Goal: Task Accomplishment & Management: Use online tool/utility

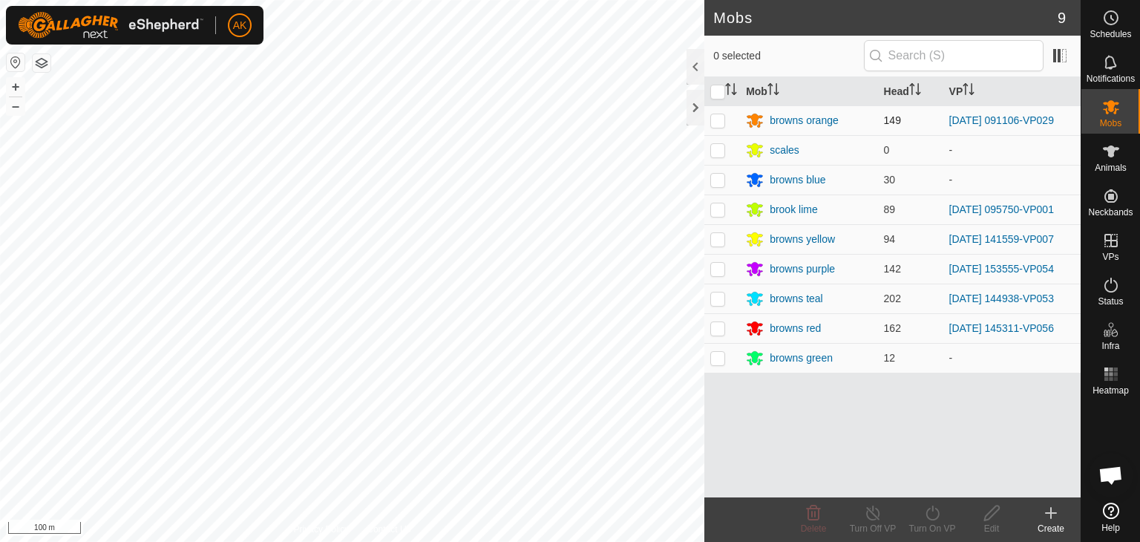
click at [716, 117] on p-checkbox at bounding box center [718, 120] width 15 height 12
checkbox input "true"
click at [933, 514] on icon at bounding box center [933, 513] width 19 height 18
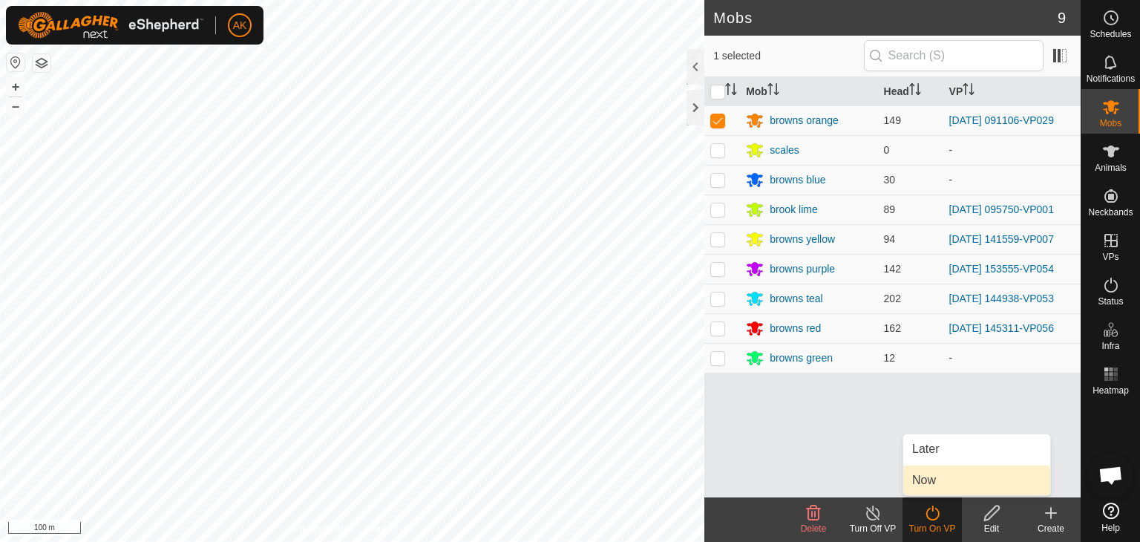
click at [925, 481] on link "Now" at bounding box center [977, 481] width 147 height 30
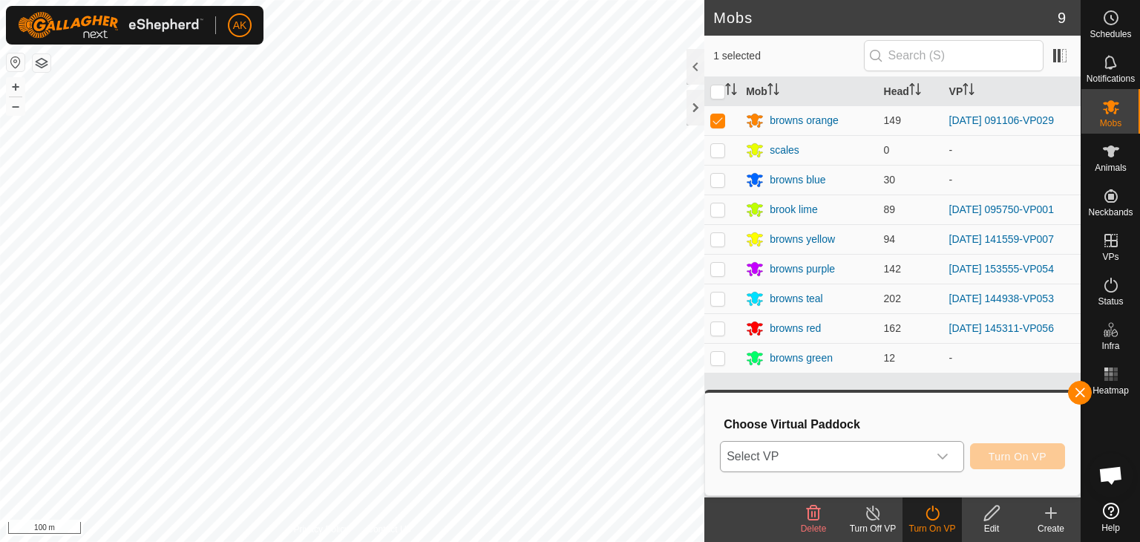
click at [944, 452] on icon "dropdown trigger" at bounding box center [943, 457] width 12 height 12
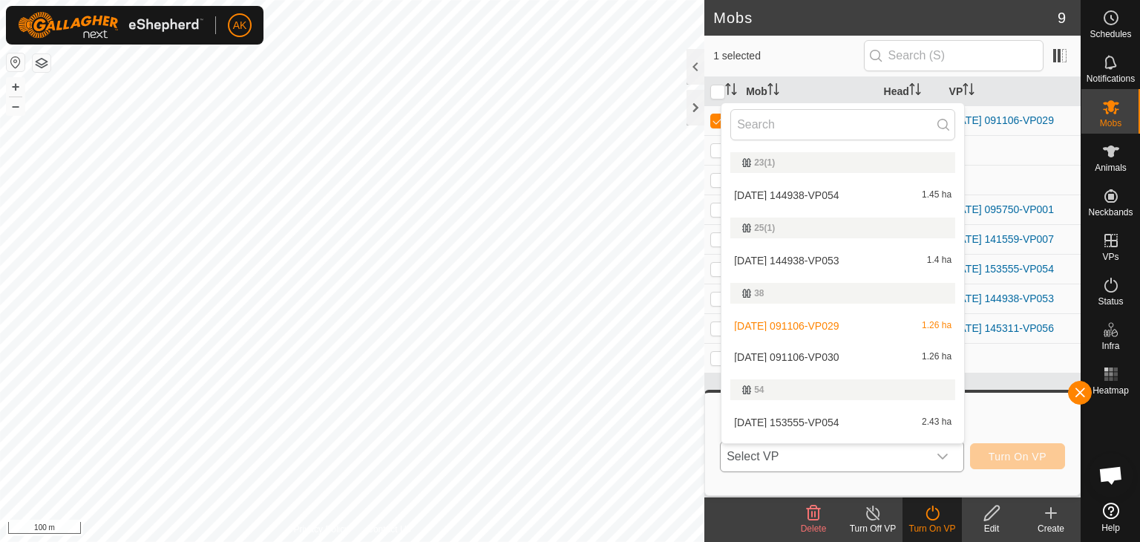
scroll to position [25, 0]
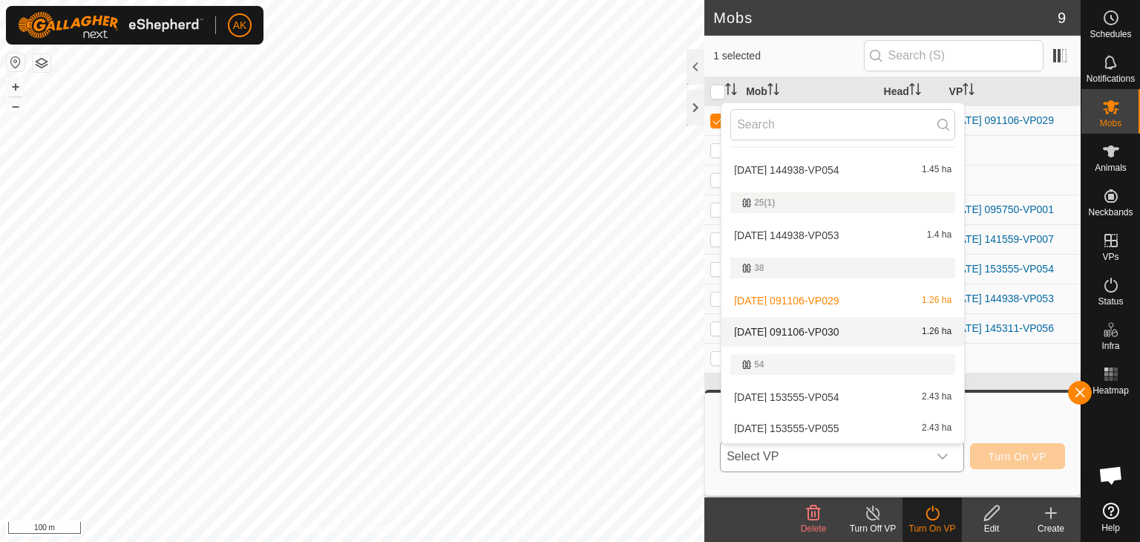
click at [835, 327] on li "[DATE] 091106-VP030 1.26 ha" at bounding box center [843, 332] width 243 height 30
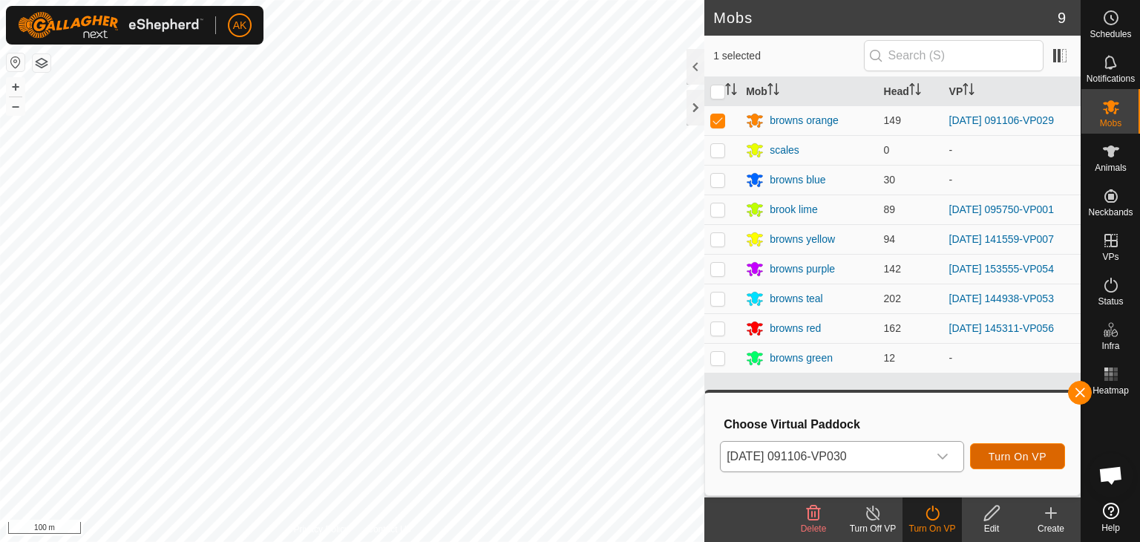
click at [1024, 454] on span "Turn On VP" at bounding box center [1018, 457] width 58 height 12
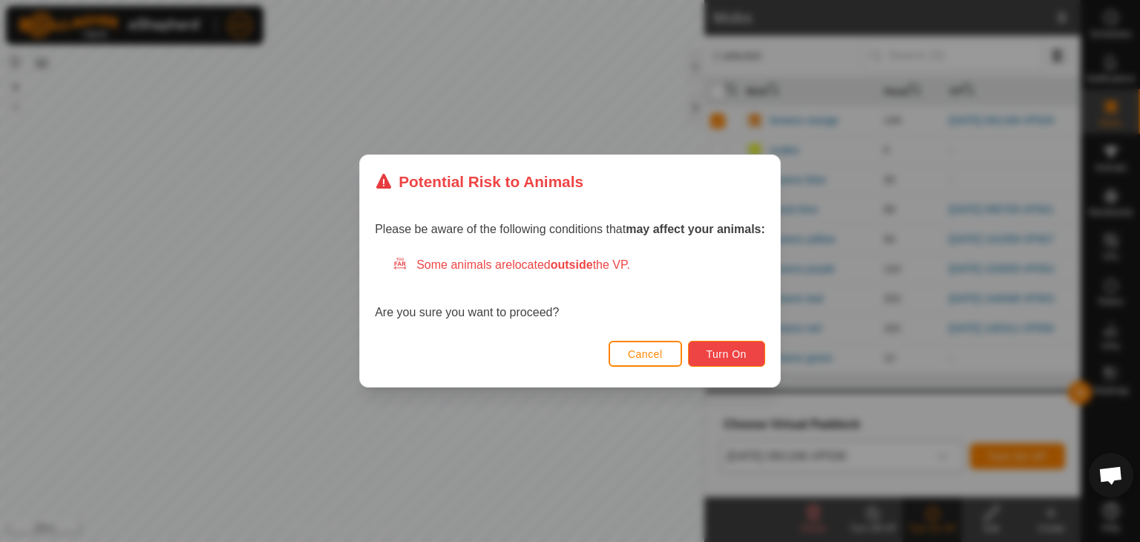
click at [745, 353] on span "Turn On" at bounding box center [727, 354] width 40 height 12
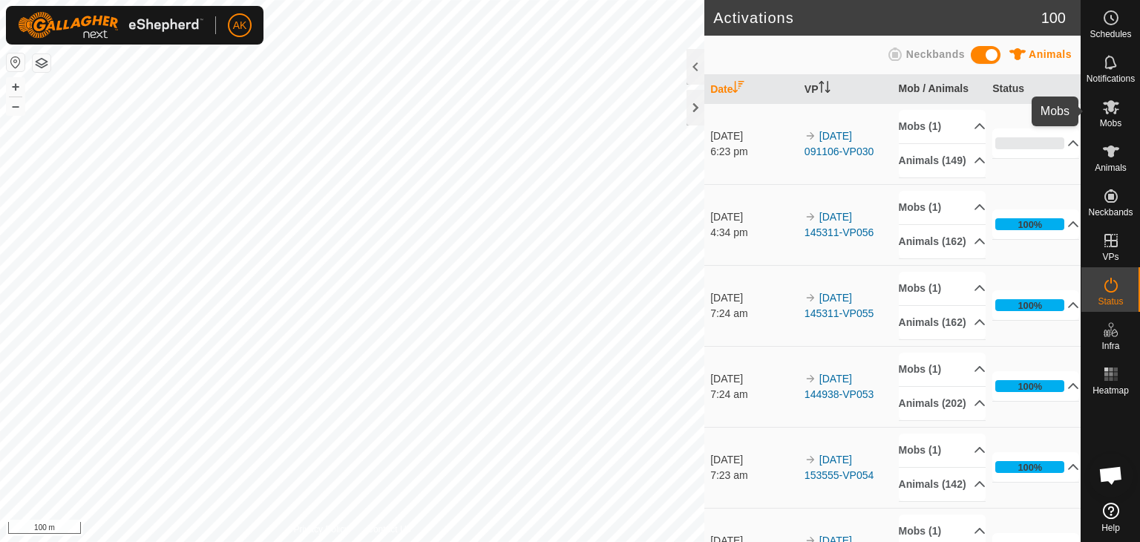
click at [1112, 109] on icon at bounding box center [1111, 107] width 16 height 14
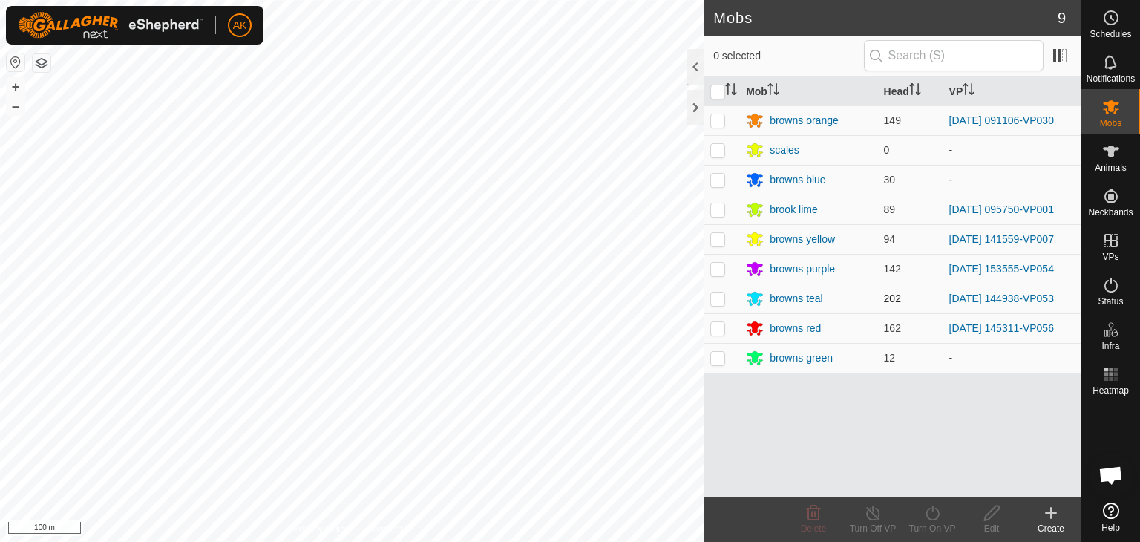
click at [724, 298] on p-checkbox at bounding box center [718, 299] width 15 height 12
checkbox input "true"
click at [934, 517] on icon at bounding box center [933, 513] width 19 height 18
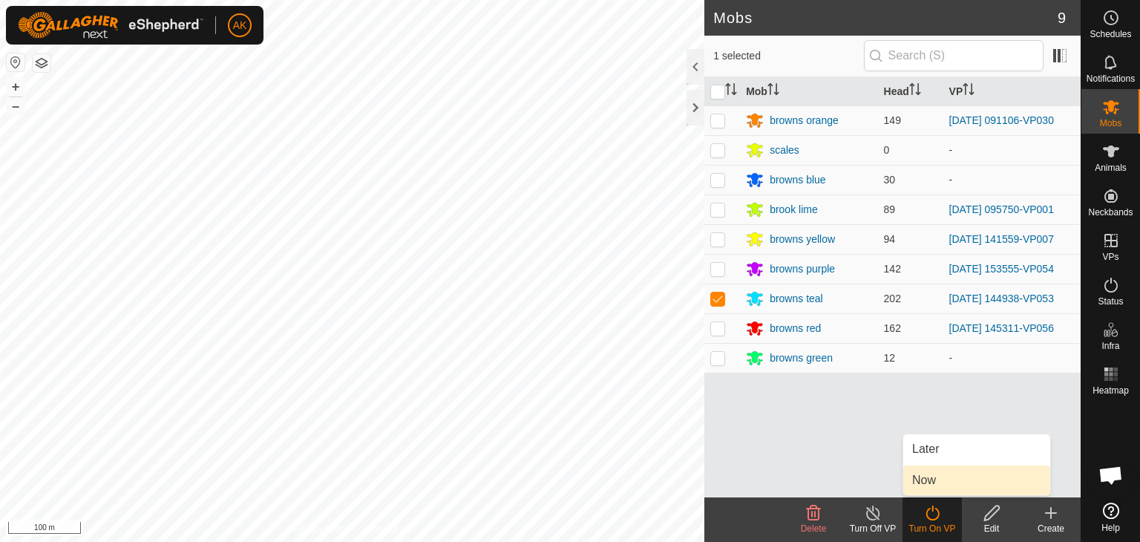
click at [938, 477] on link "Now" at bounding box center [977, 481] width 147 height 30
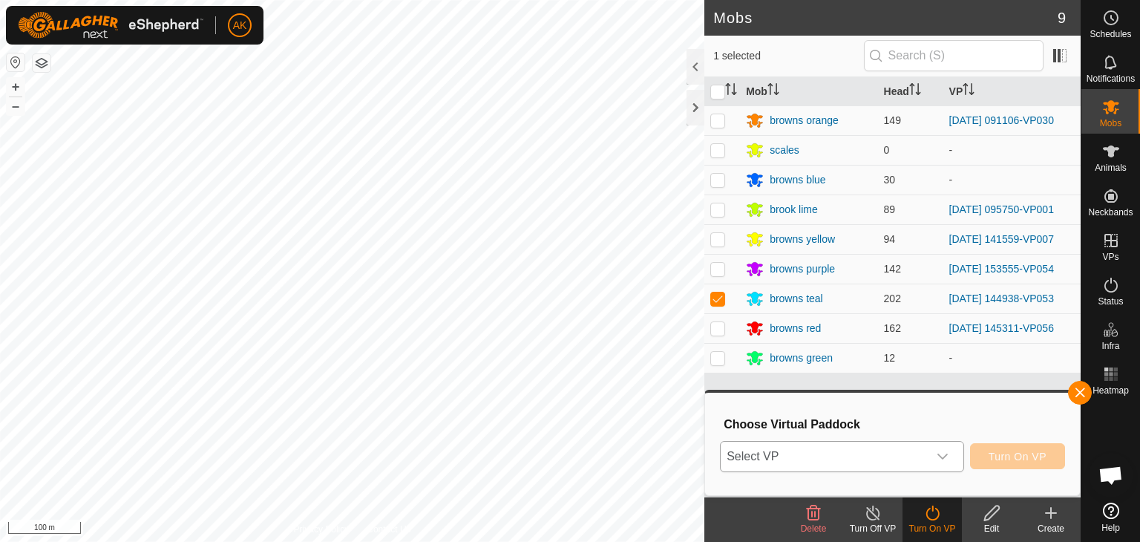
click at [947, 455] on icon "dropdown trigger" at bounding box center [943, 457] width 12 height 12
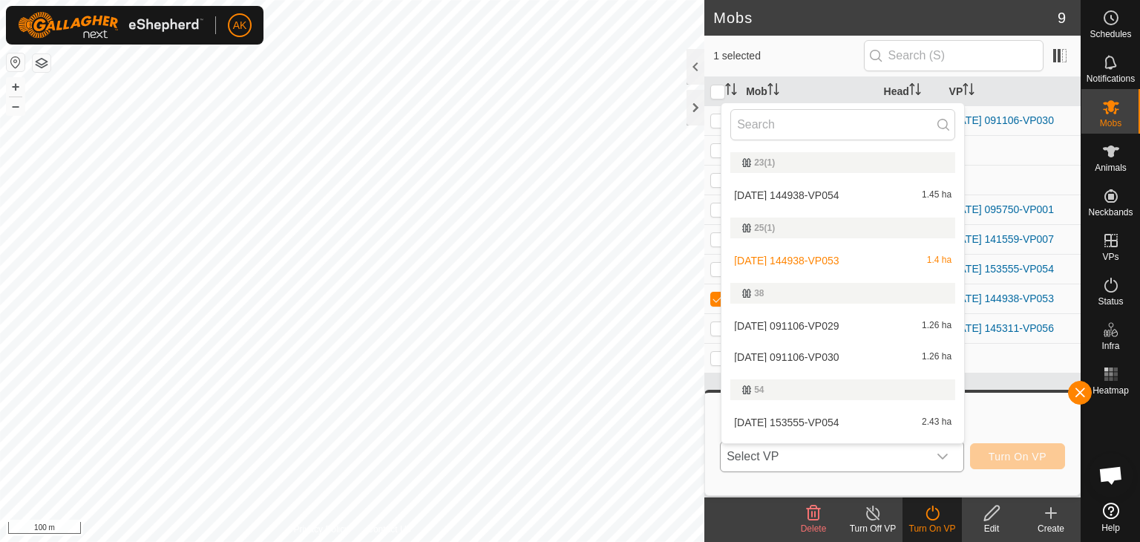
scroll to position [25, 0]
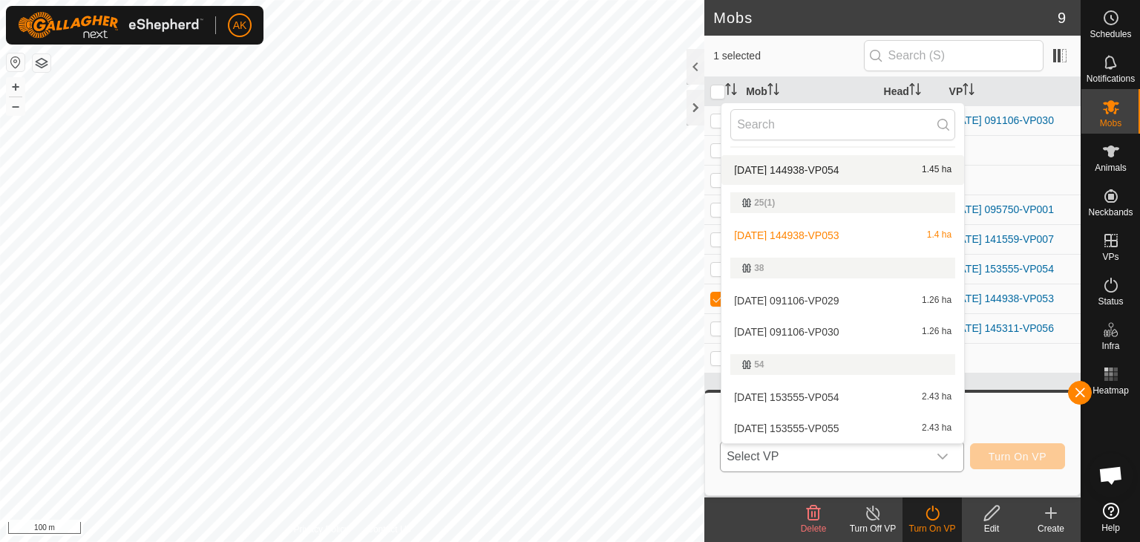
click at [833, 164] on li "[DATE] 144938-VP054 1.45 ha" at bounding box center [843, 170] width 243 height 30
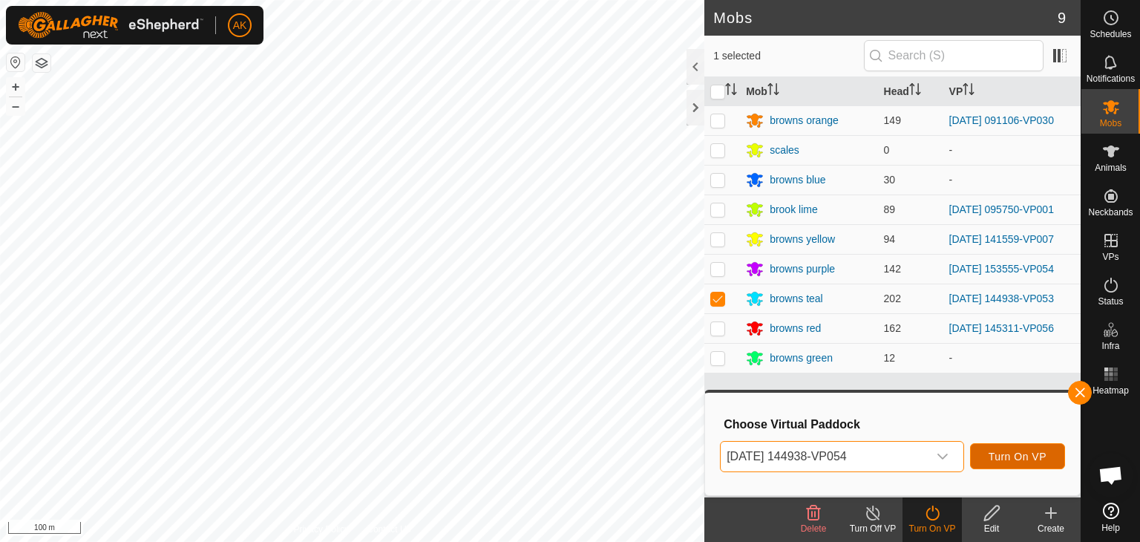
click at [995, 459] on span "Turn On VP" at bounding box center [1018, 457] width 58 height 12
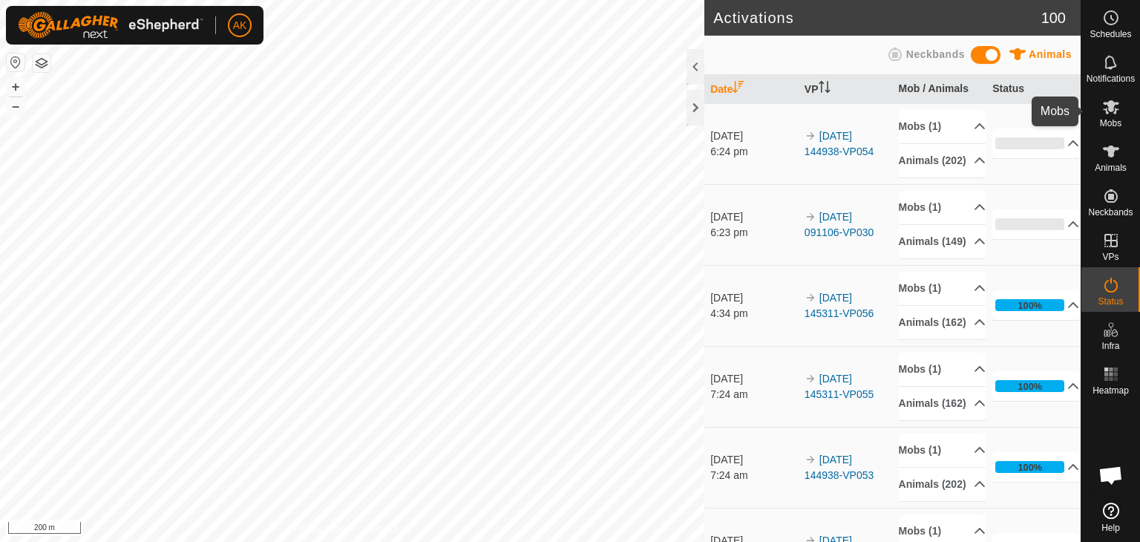
click at [1117, 112] on icon at bounding box center [1112, 107] width 18 height 18
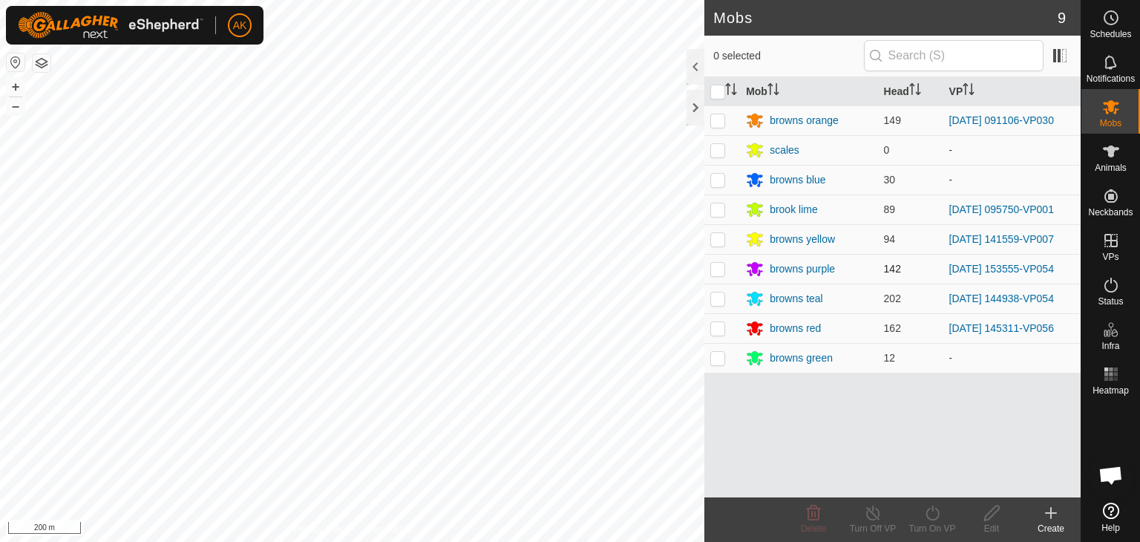
click at [716, 271] on p-checkbox at bounding box center [718, 269] width 15 height 12
checkbox input "true"
click at [934, 508] on icon at bounding box center [933, 513] width 19 height 18
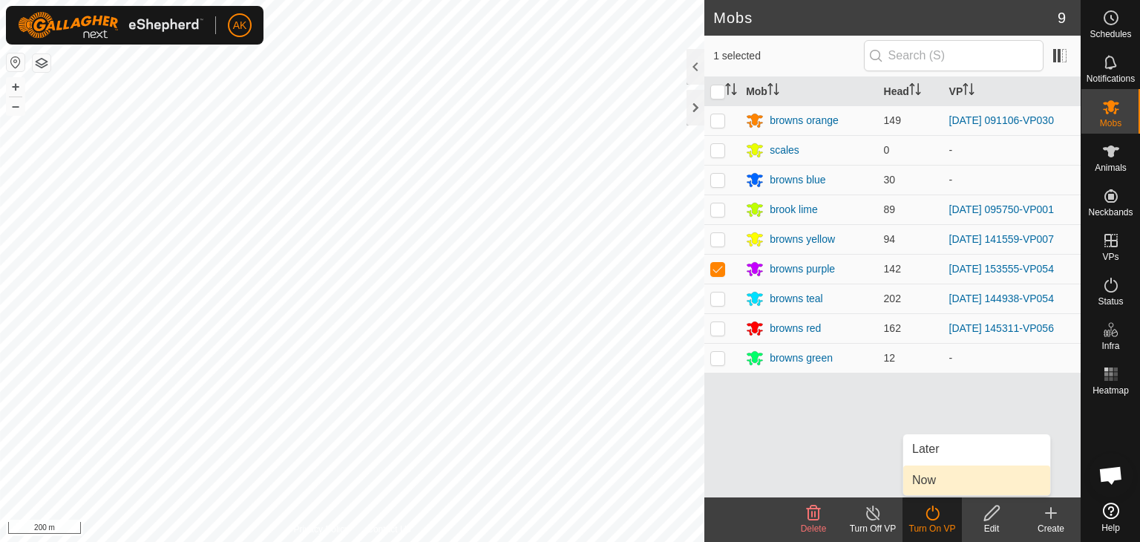
click at [933, 492] on link "Now" at bounding box center [977, 481] width 147 height 30
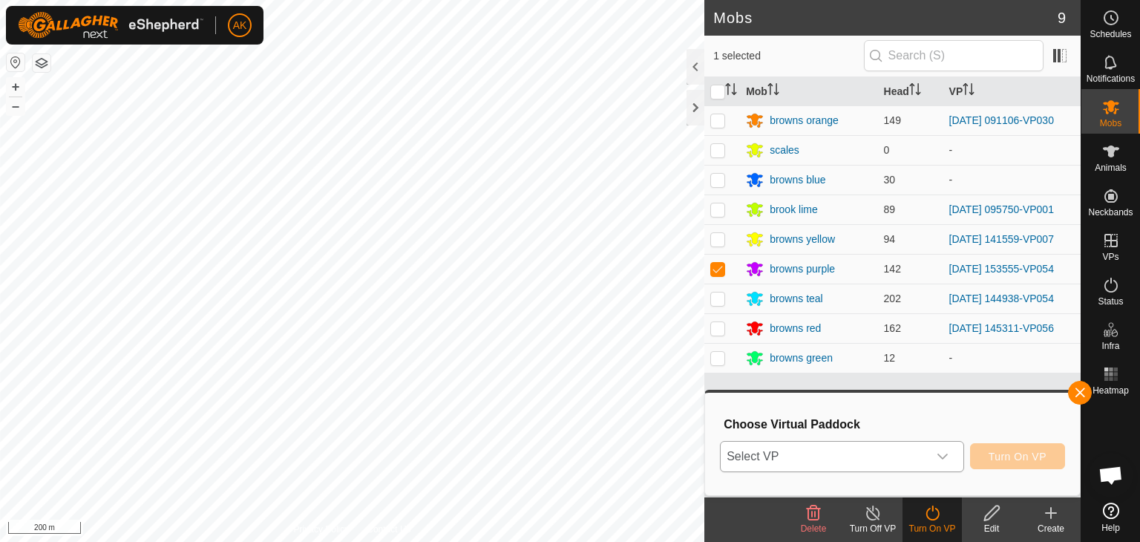
click at [819, 451] on span "Select VP" at bounding box center [824, 457] width 207 height 30
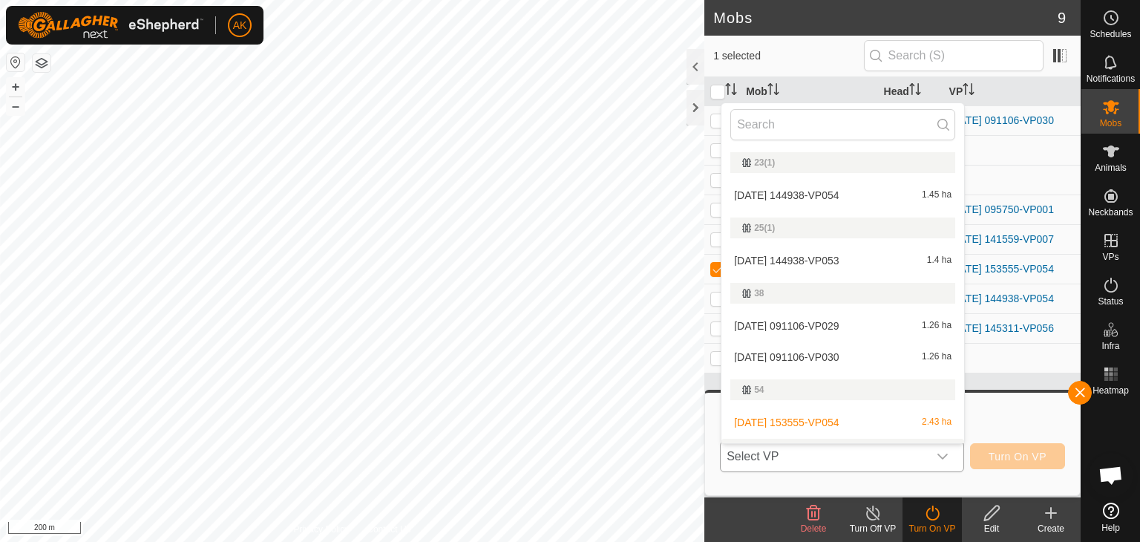
scroll to position [25, 0]
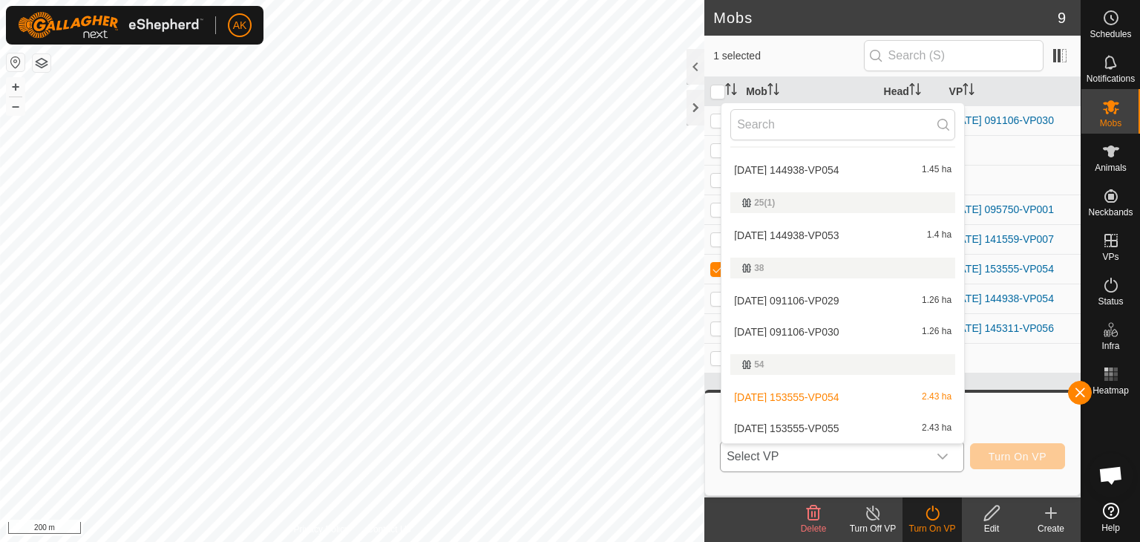
click at [808, 421] on li "[DATE] 153555-VP055 2.43 ha" at bounding box center [843, 429] width 243 height 30
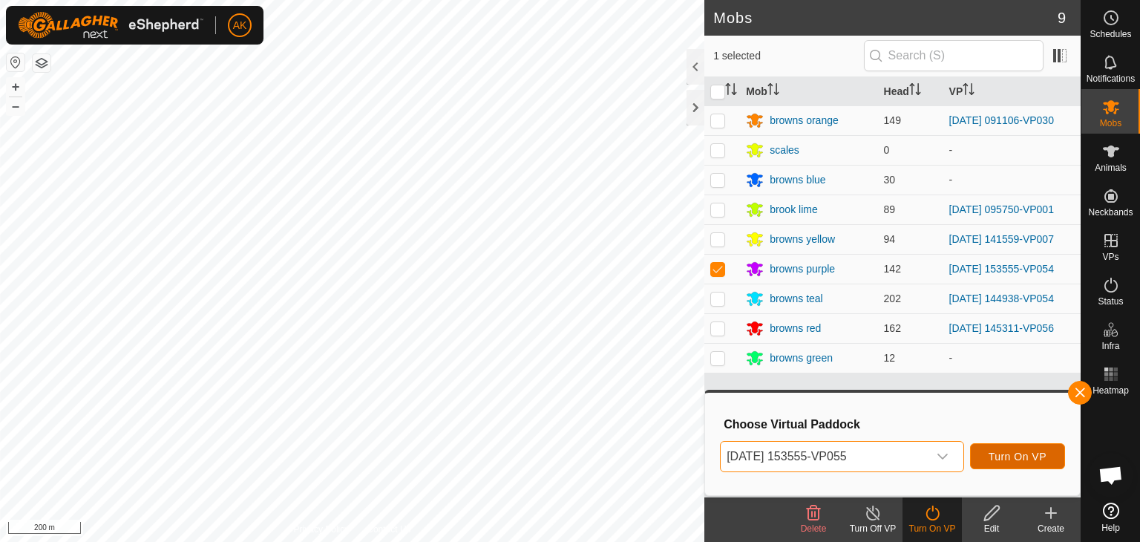
click at [995, 457] on span "Turn On VP" at bounding box center [1018, 457] width 58 height 12
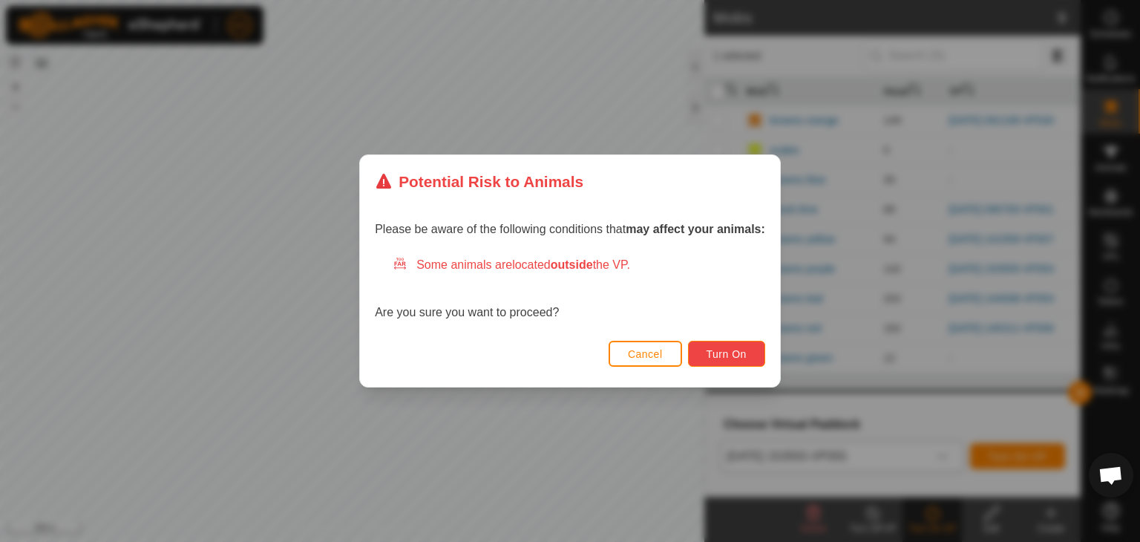
click at [713, 353] on span "Turn On" at bounding box center [727, 354] width 40 height 12
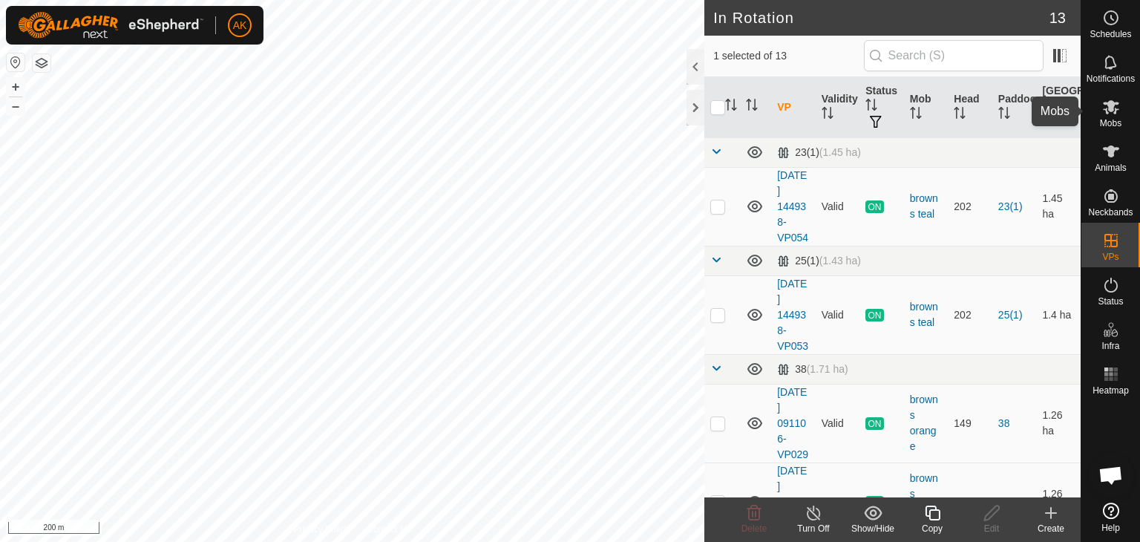
click at [1113, 114] on icon at bounding box center [1112, 107] width 18 height 18
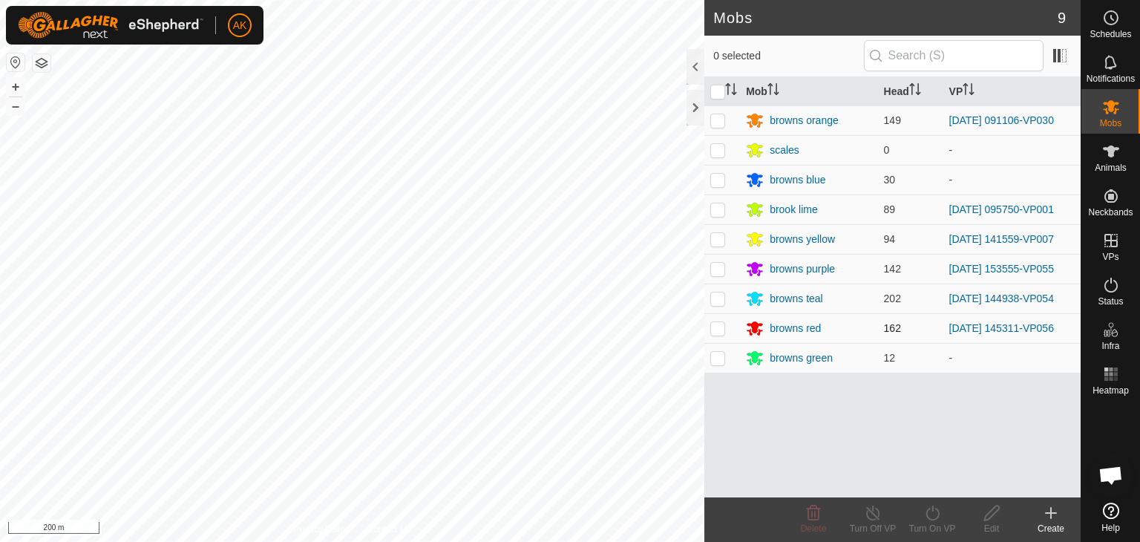
click at [718, 324] on p-checkbox at bounding box center [718, 328] width 15 height 12
checkbox input "true"
click at [933, 518] on icon at bounding box center [933, 513] width 19 height 18
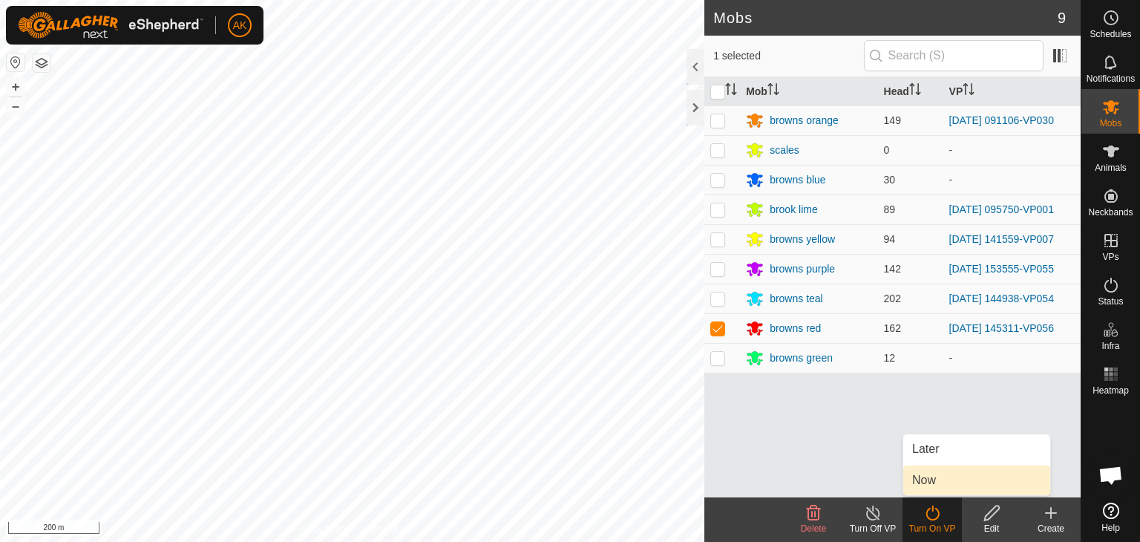
click at [936, 479] on link "Now" at bounding box center [977, 481] width 147 height 30
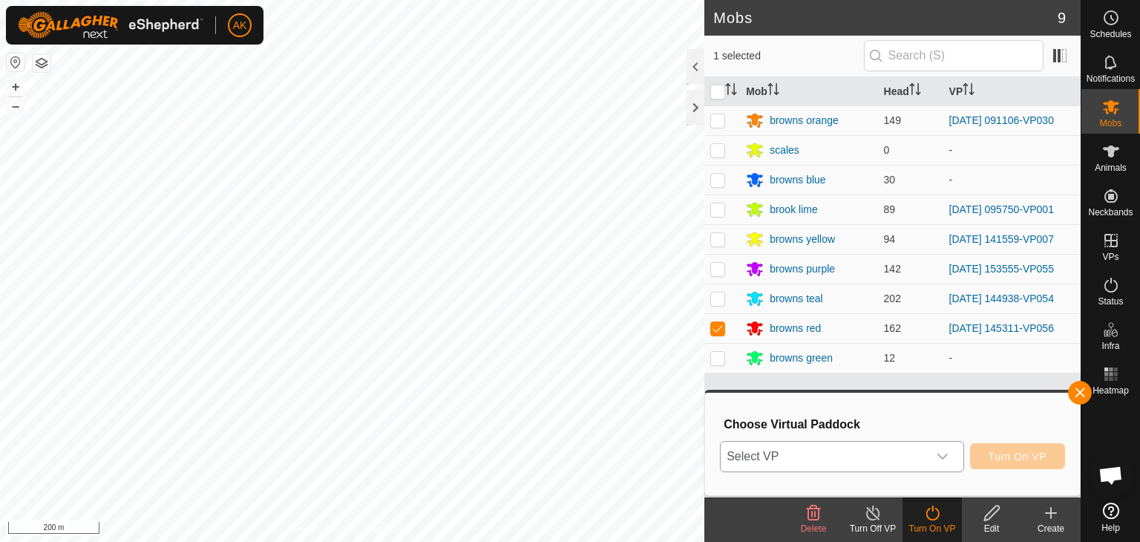
click at [890, 455] on span "Select VP" at bounding box center [824, 457] width 207 height 30
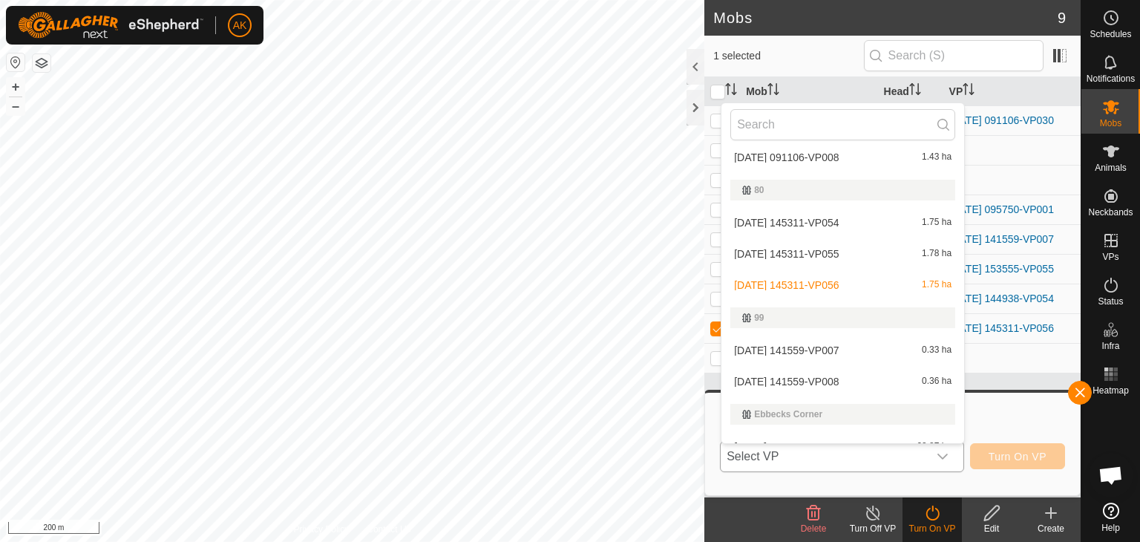
scroll to position [380, 0]
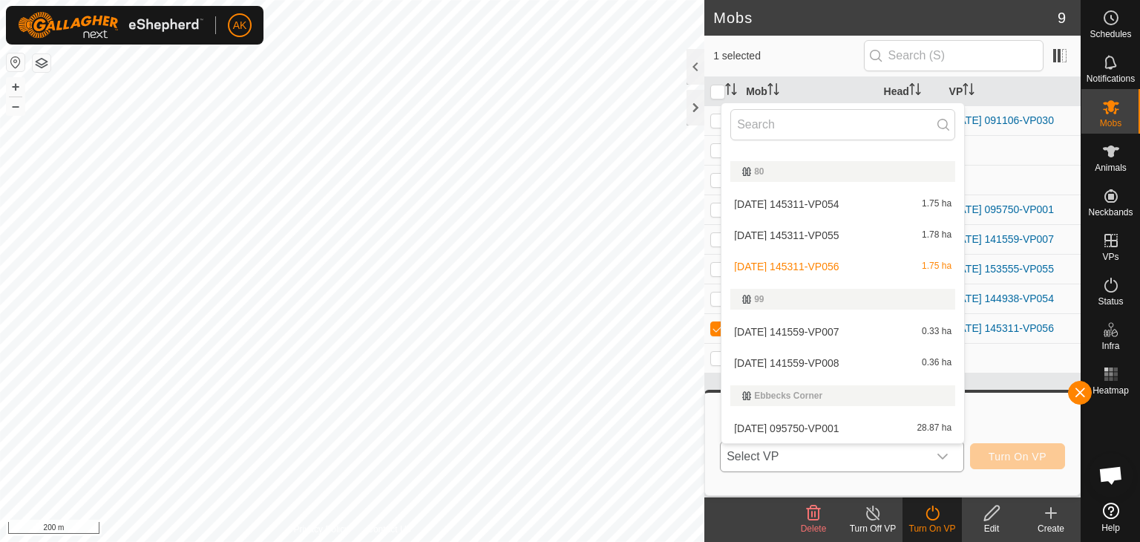
click at [831, 262] on li "[DATE] 145311-VP056 1.75 ha" at bounding box center [843, 267] width 243 height 30
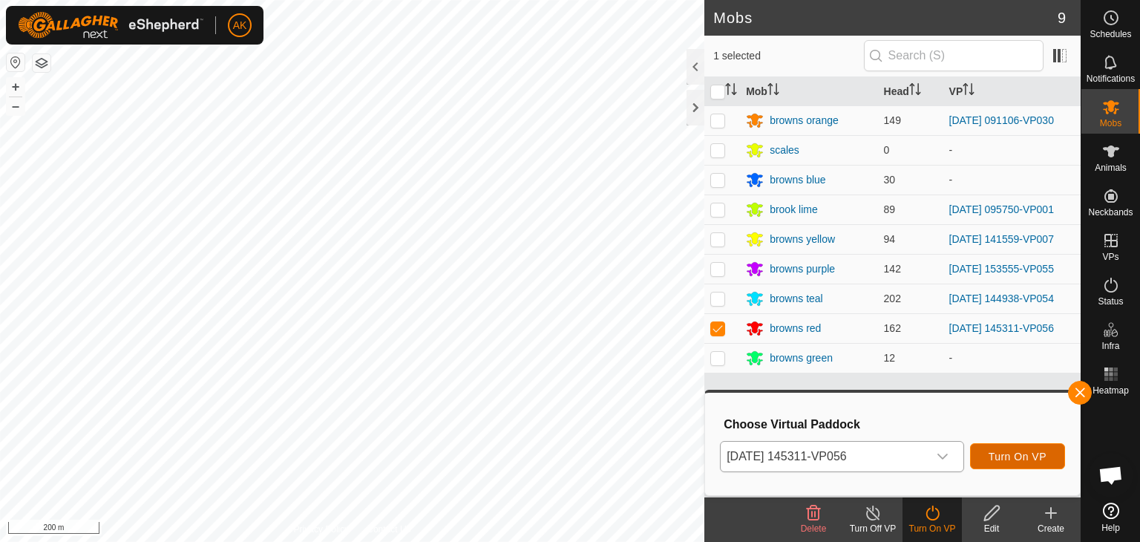
click at [1001, 447] on button "Turn On VP" at bounding box center [1017, 456] width 95 height 26
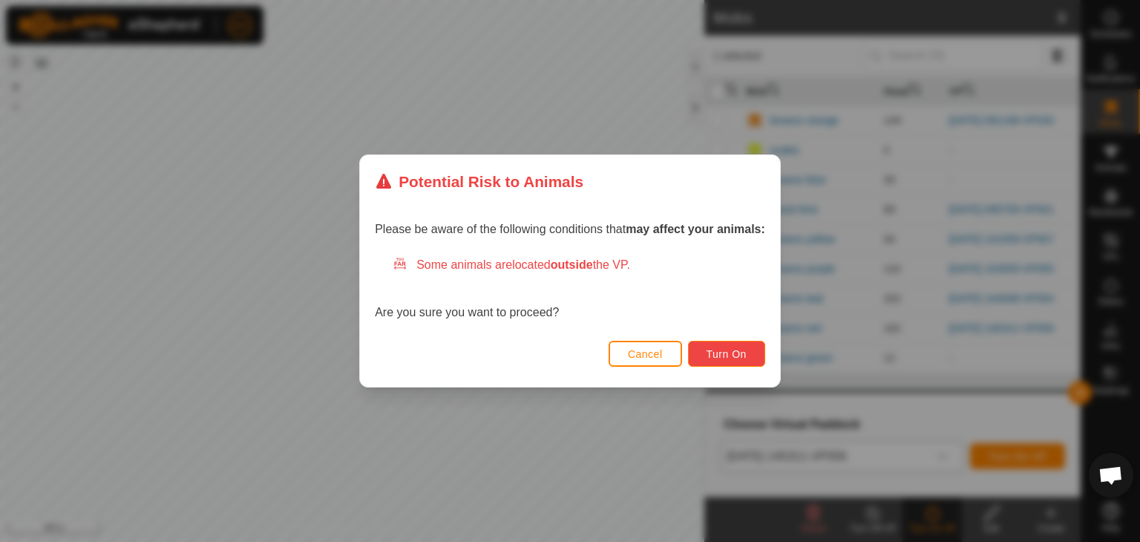
click at [717, 356] on span "Turn On" at bounding box center [727, 354] width 40 height 12
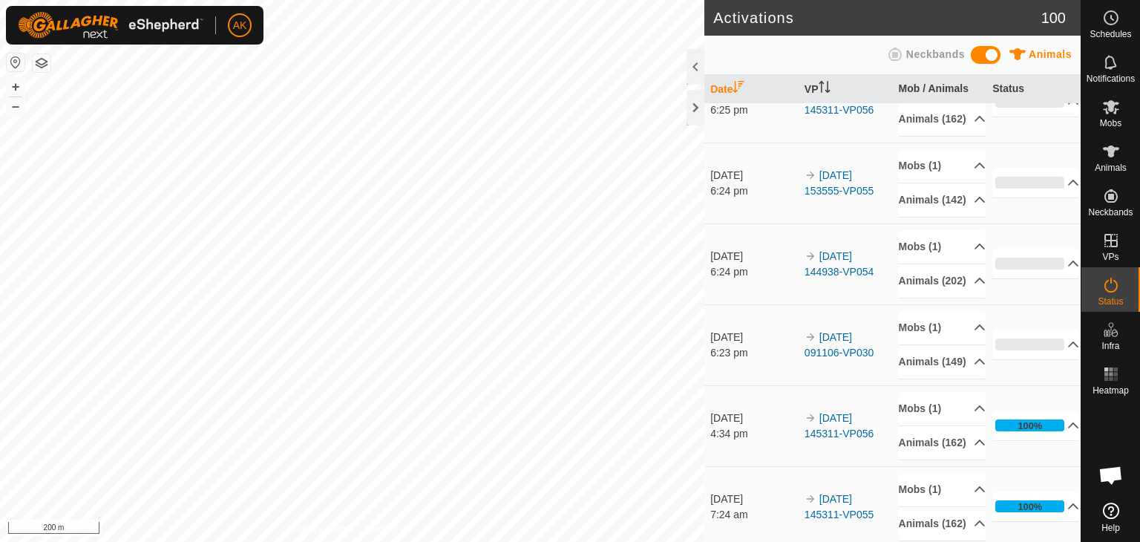
scroll to position [148, 0]
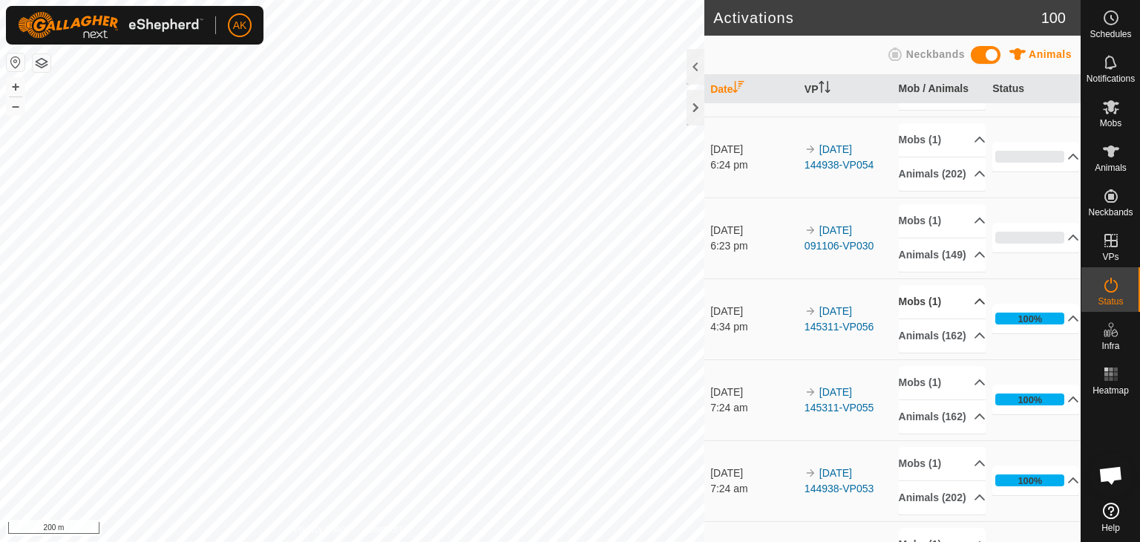
click at [918, 319] on p-accordion-header "Mobs (1)" at bounding box center [942, 301] width 87 height 33
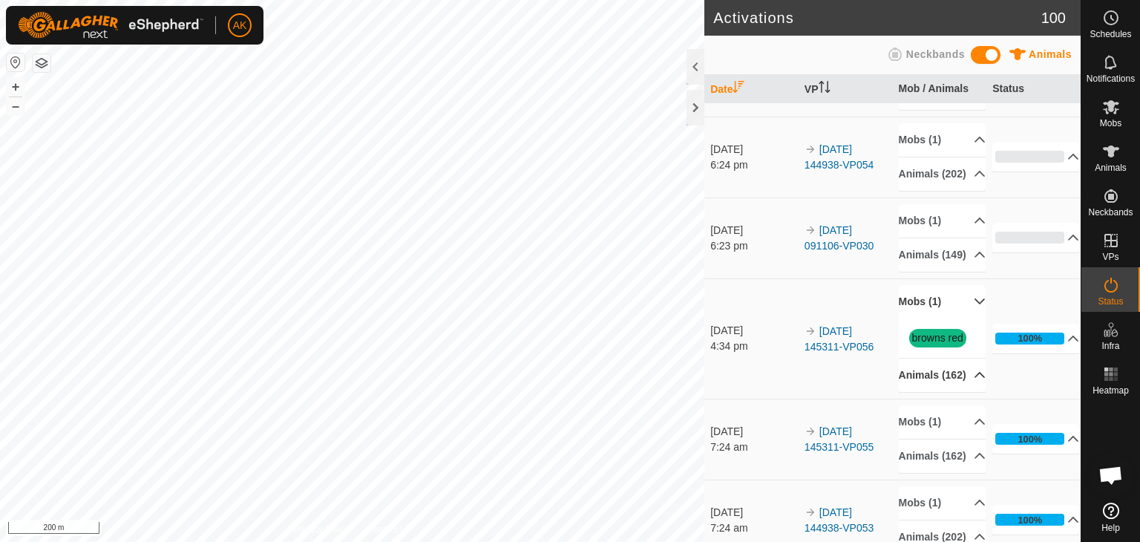
click at [957, 392] on p-accordion-header "Animals (162)" at bounding box center [942, 375] width 87 height 33
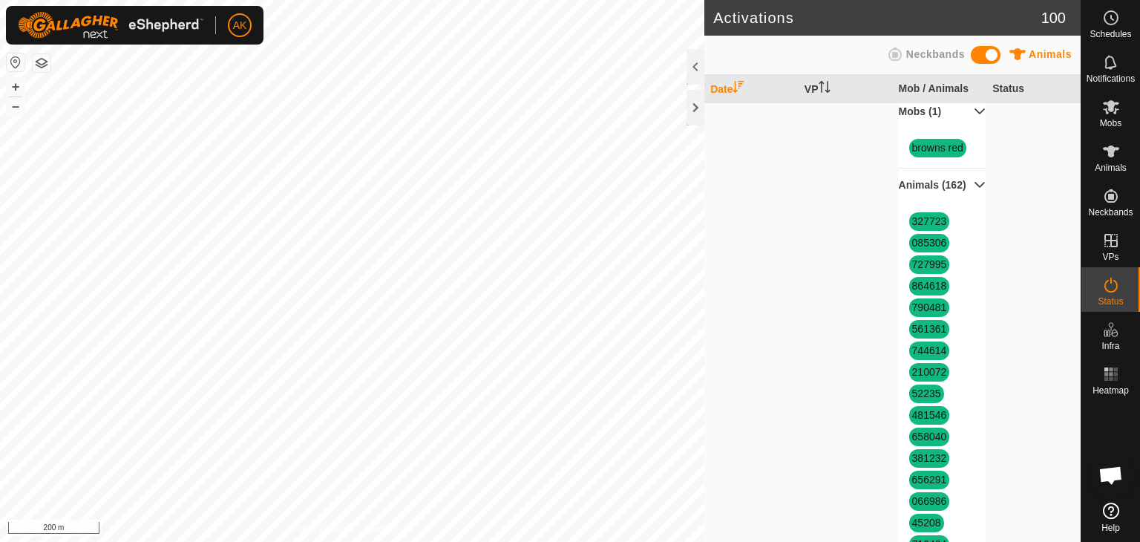
scroll to position [0, 0]
